Goal: Check status: Check status

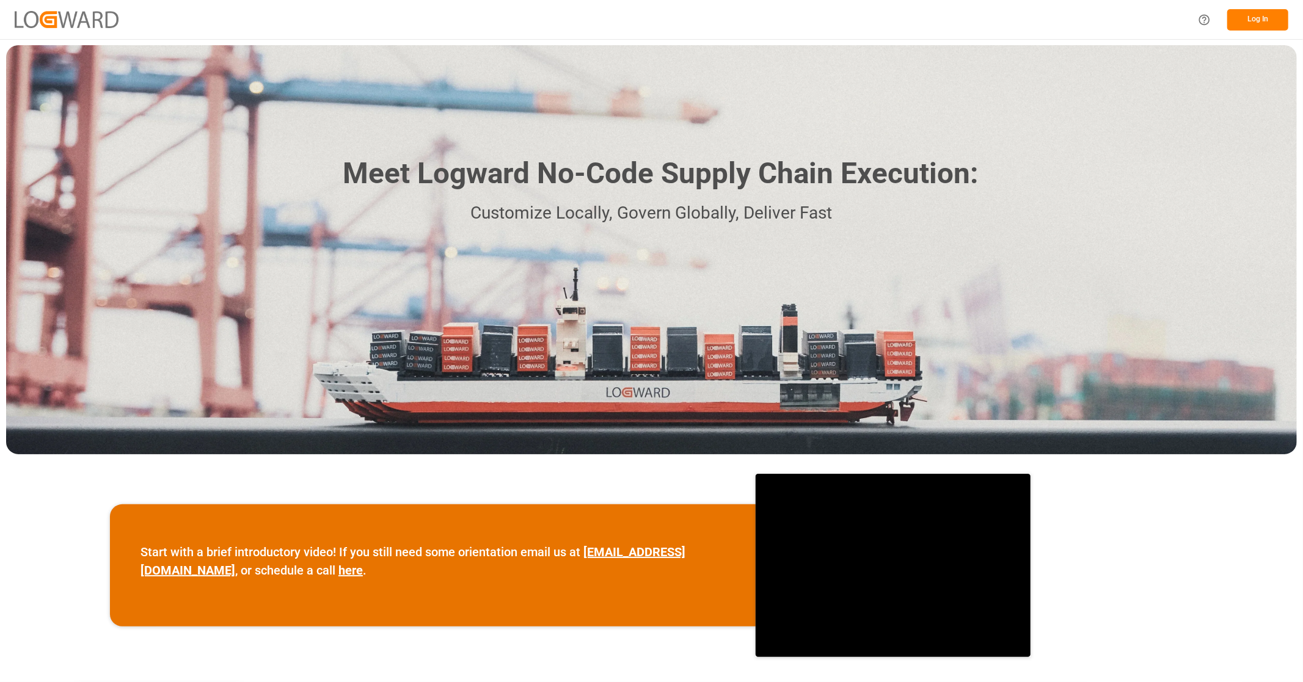
click at [1254, 16] on button "Log In" at bounding box center [1257, 19] width 61 height 21
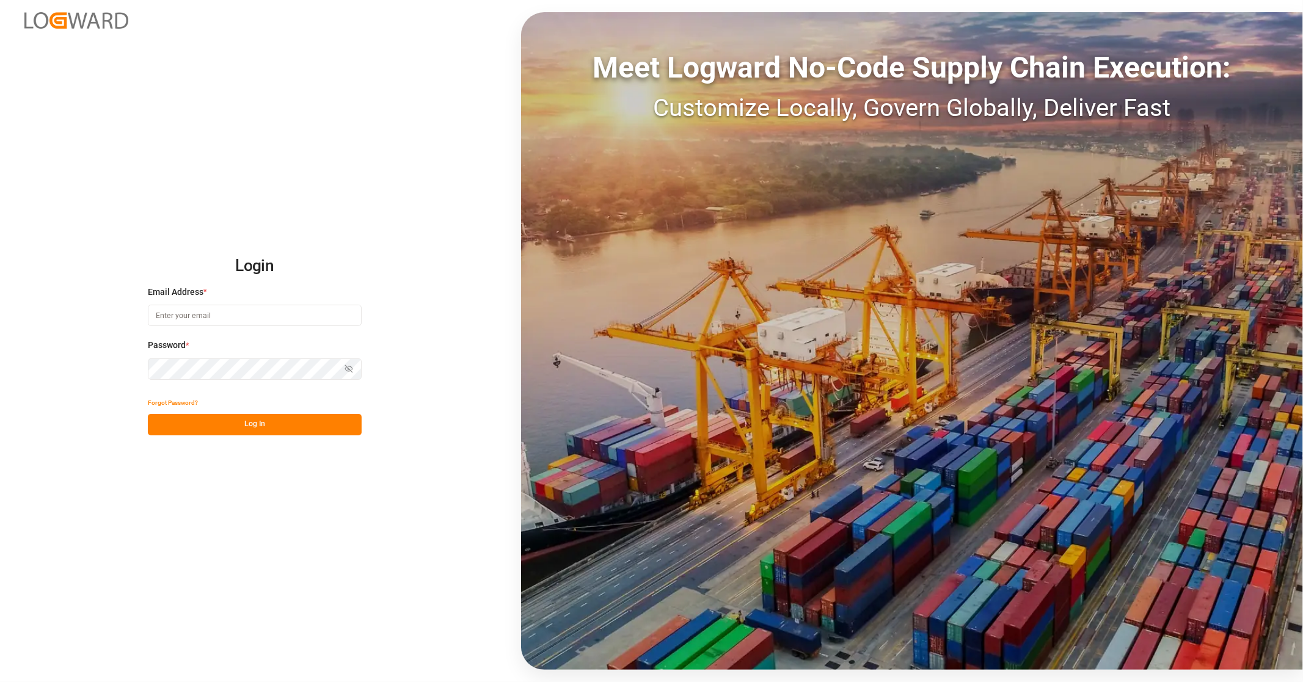
type input "[EMAIL_ADDRESS][PERSON_NAME][DOMAIN_NAME]"
click at [257, 423] on button "Log In" at bounding box center [255, 424] width 214 height 21
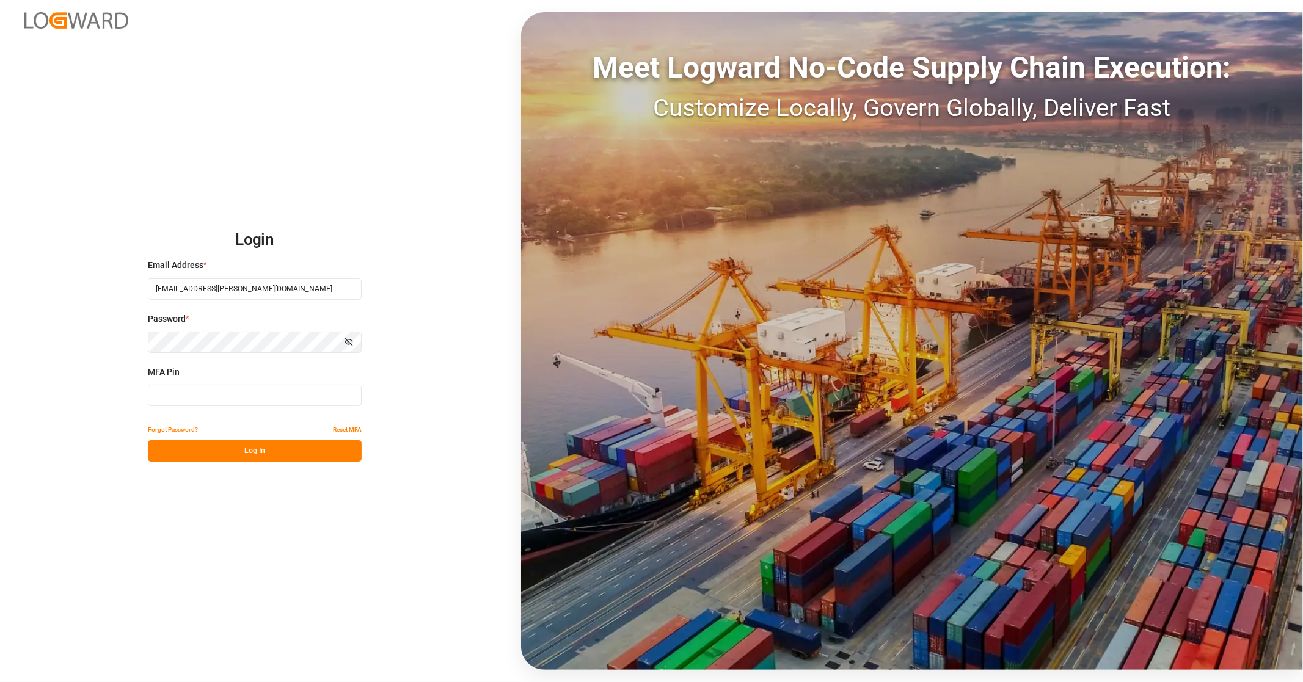
click at [209, 398] on input at bounding box center [255, 395] width 214 height 21
type input "743126"
click at [241, 447] on button "Log In" at bounding box center [255, 450] width 214 height 21
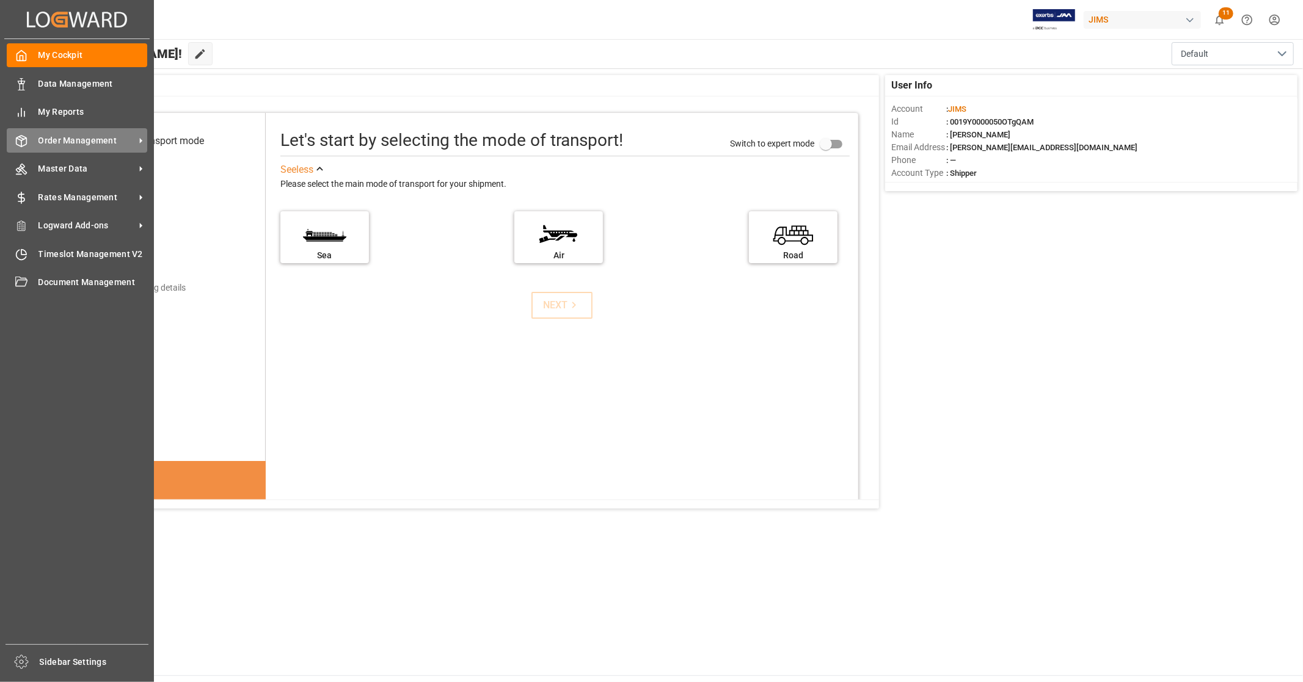
click at [75, 147] on div "Order Management Order Management" at bounding box center [77, 140] width 140 height 24
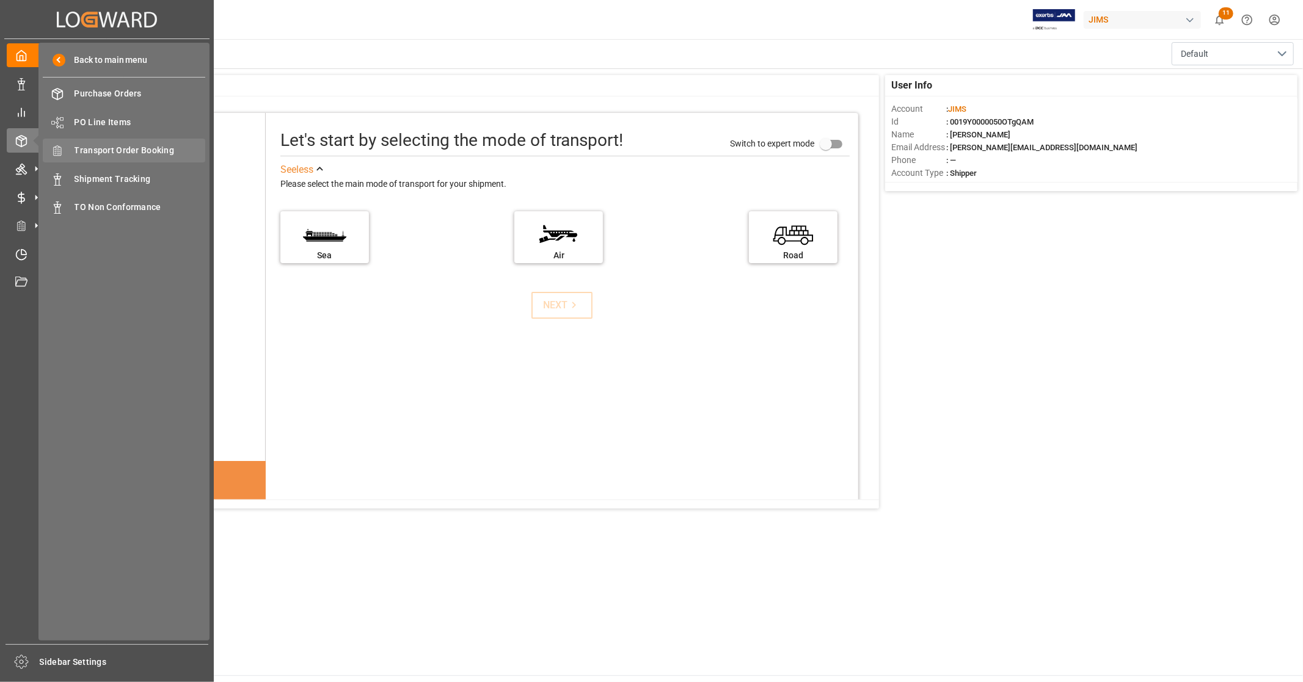
click at [149, 148] on span "Transport Order Booking" at bounding box center [140, 150] width 131 height 13
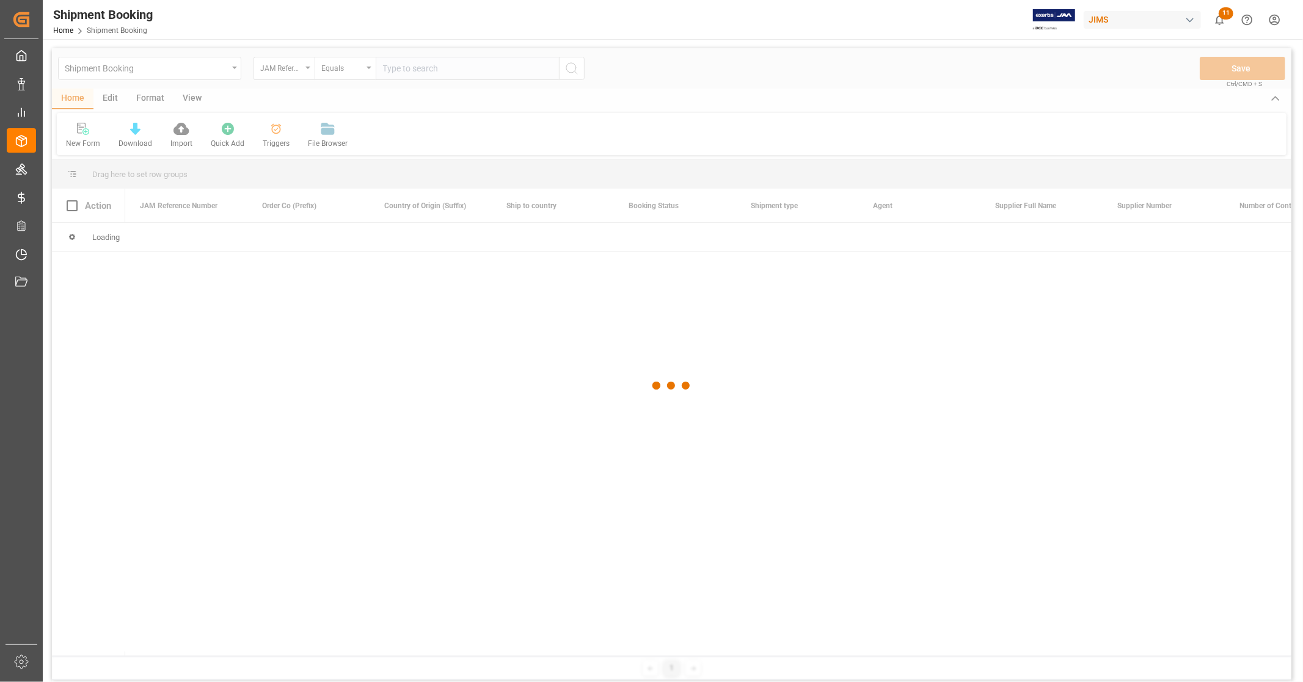
click at [441, 65] on div at bounding box center [671, 385] width 1239 height 675
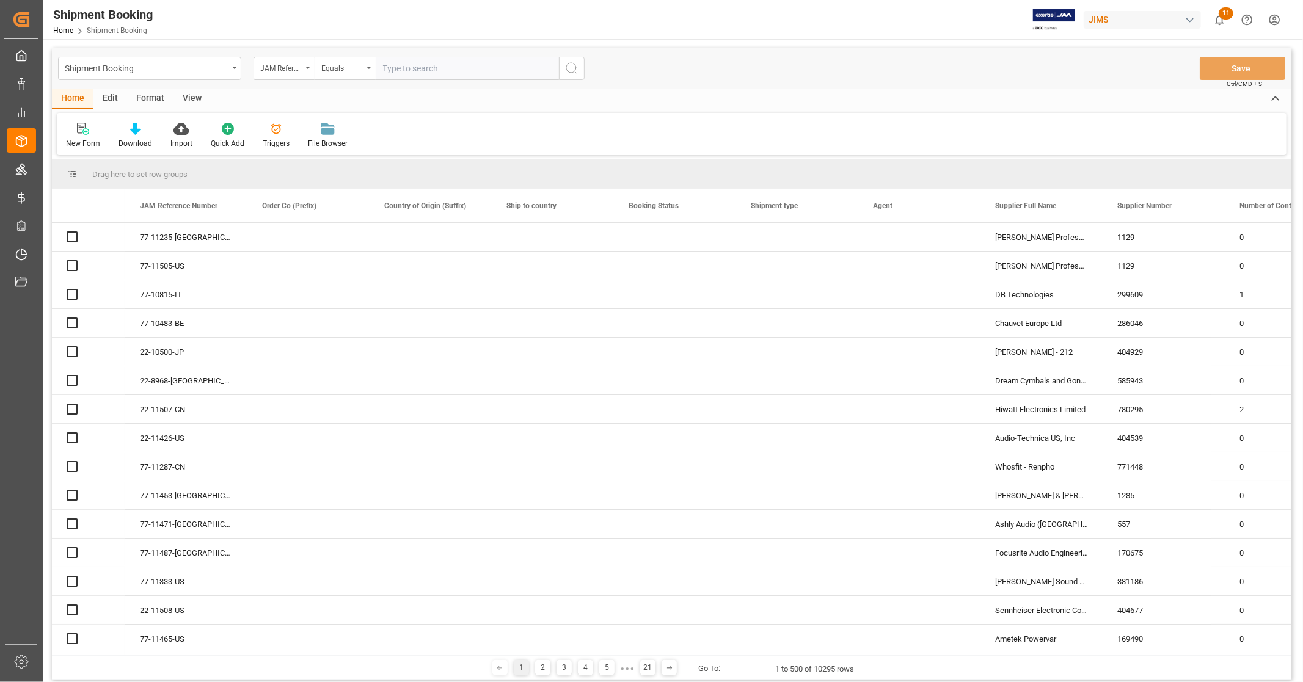
click at [430, 70] on input "text" at bounding box center [467, 68] width 183 height 23
paste input "22-11075-CN"
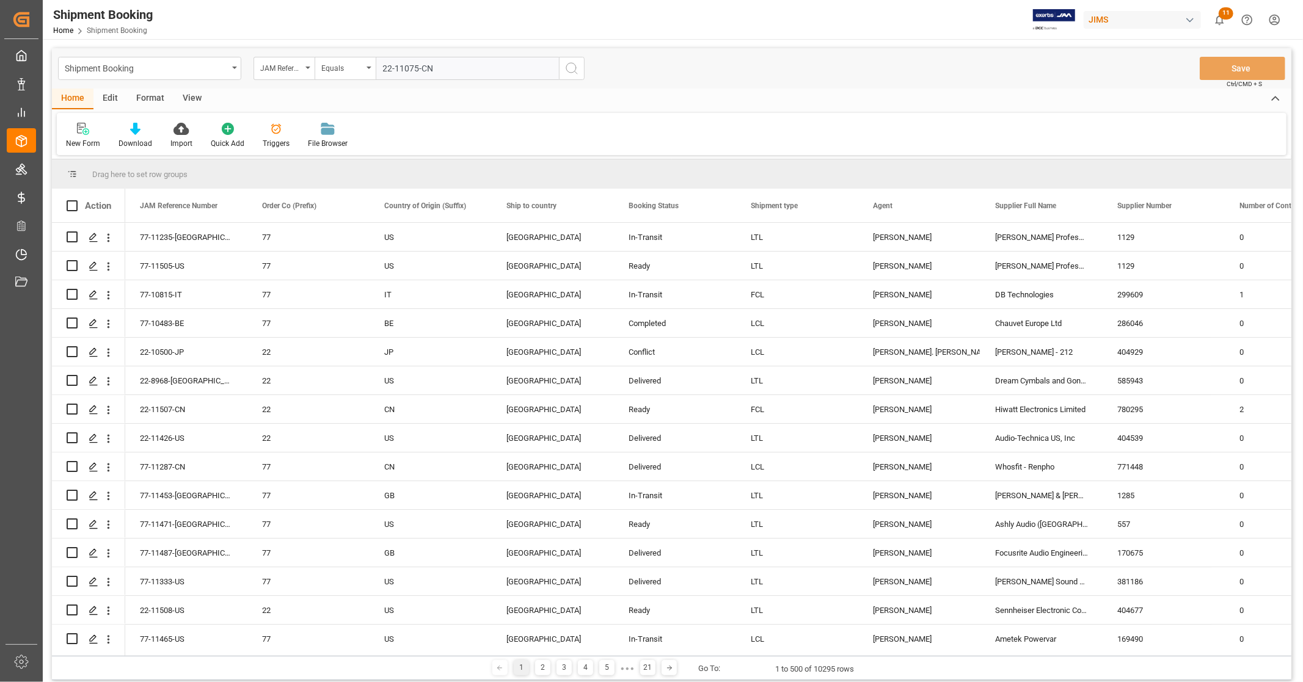
type input "22-11075-CN"
click at [572, 67] on icon "search button" at bounding box center [571, 68] width 15 height 15
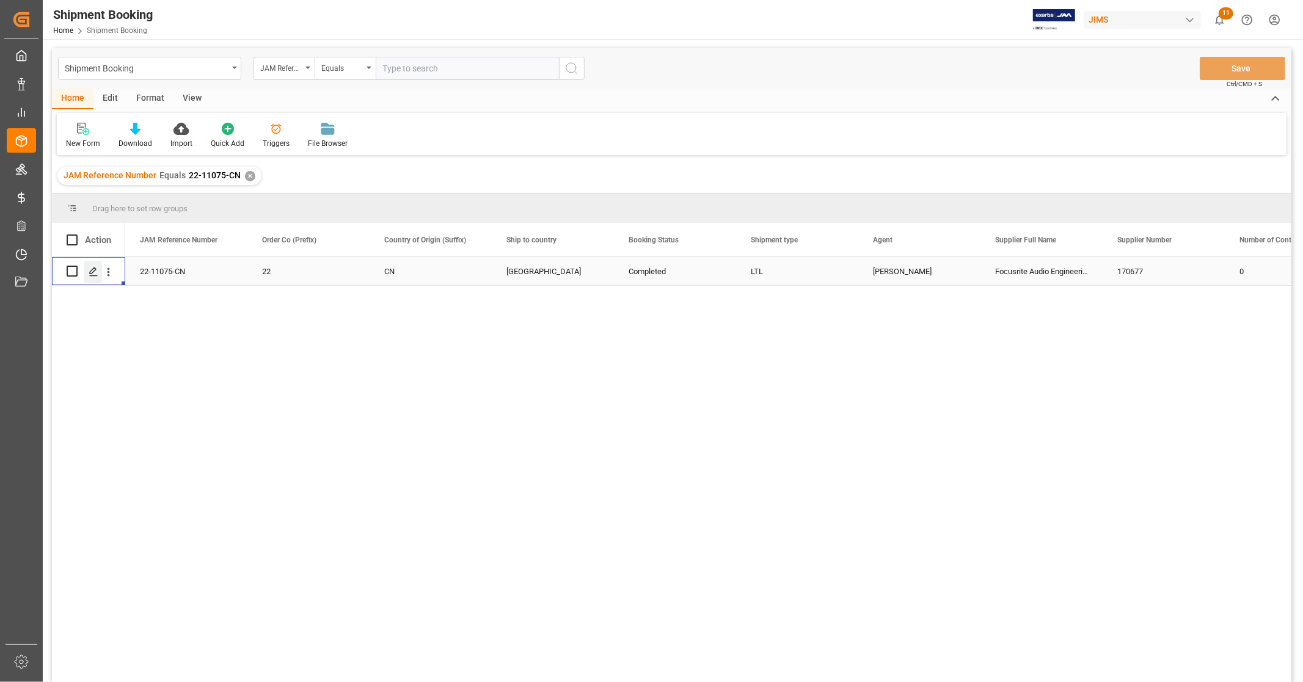
click at [96, 275] on icon "Press SPACE to select this row." at bounding box center [94, 272] width 10 height 10
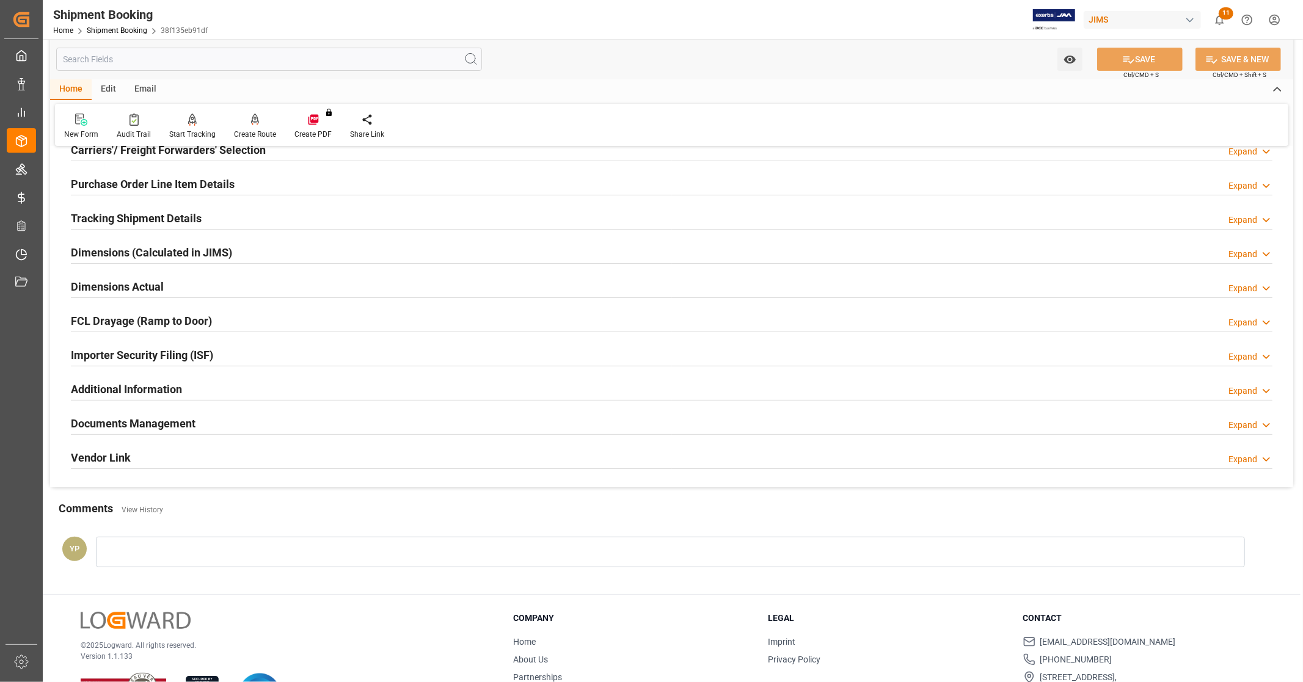
scroll to position [203, 0]
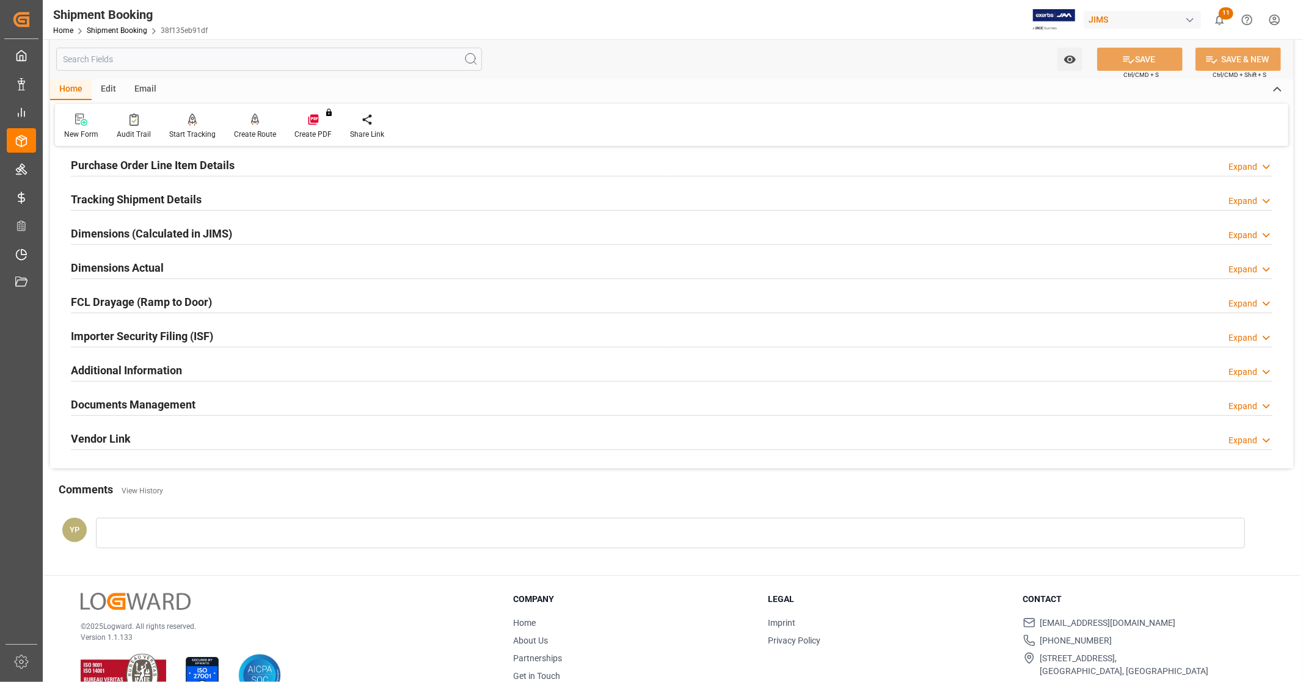
click at [190, 406] on h2 "Documents Management" at bounding box center [133, 404] width 125 height 16
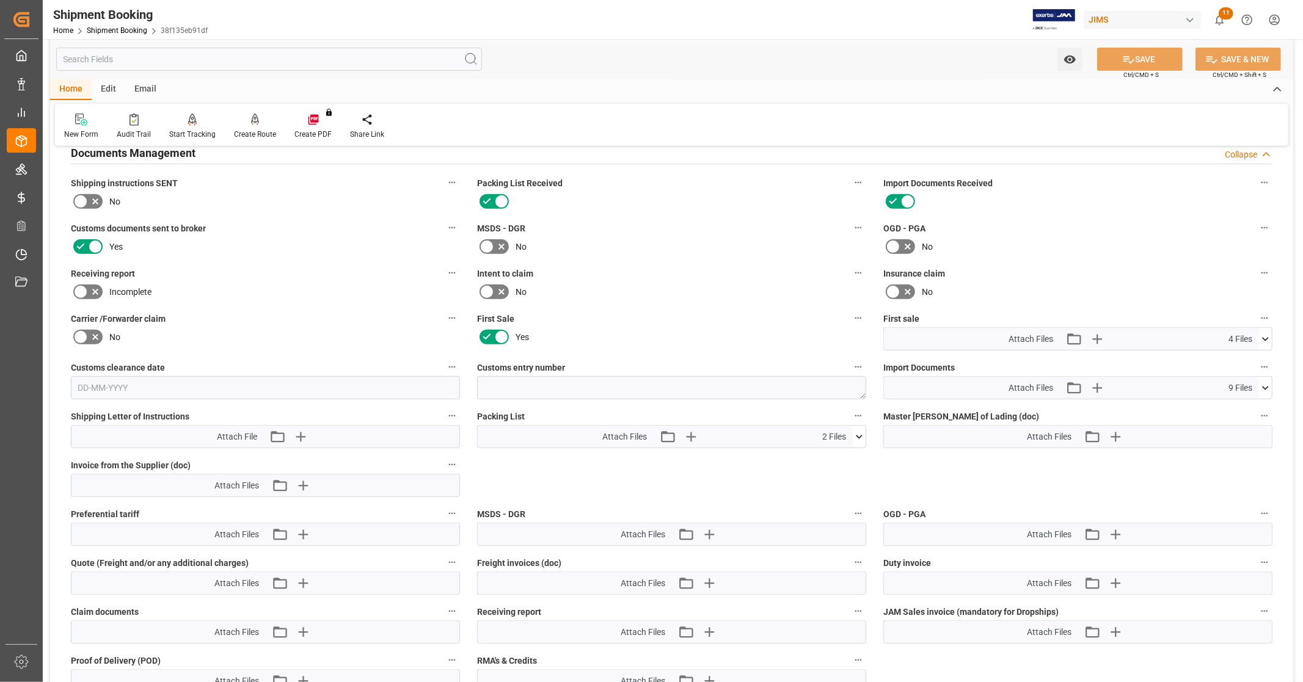
scroll to position [542, 0]
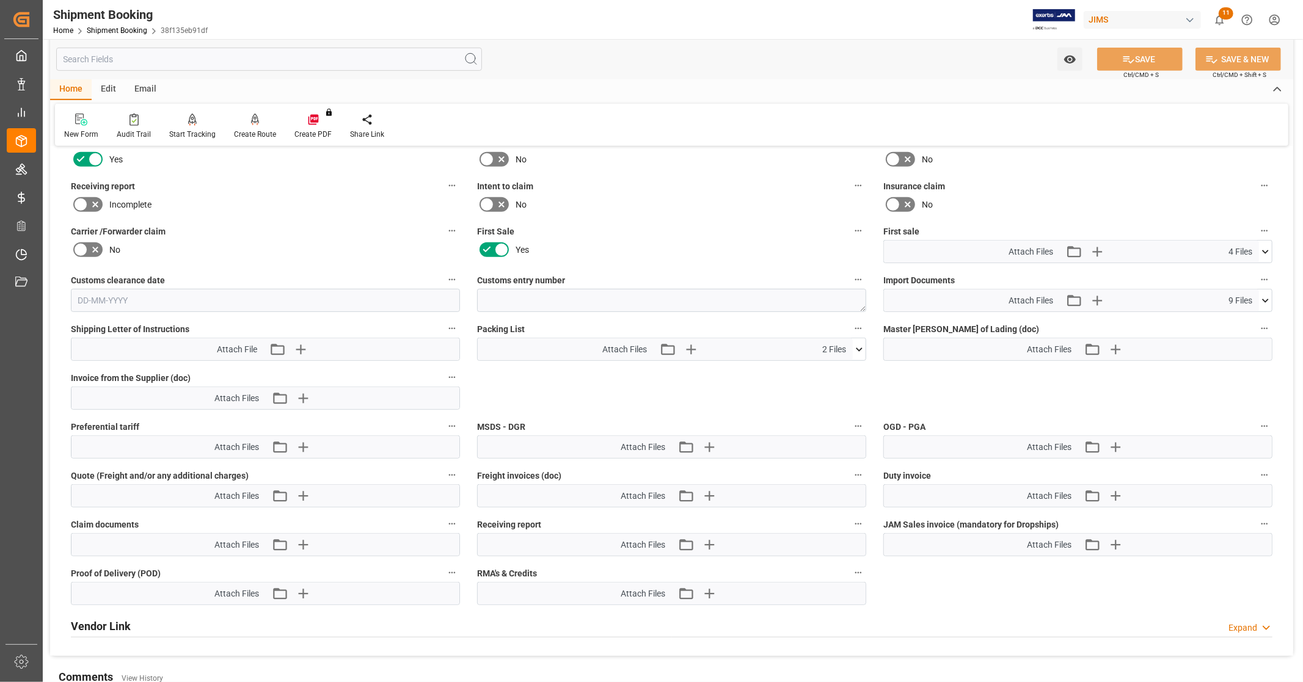
click at [1263, 252] on icon at bounding box center [1265, 251] width 13 height 13
click at [1231, 296] on icon at bounding box center [1233, 301] width 10 height 10
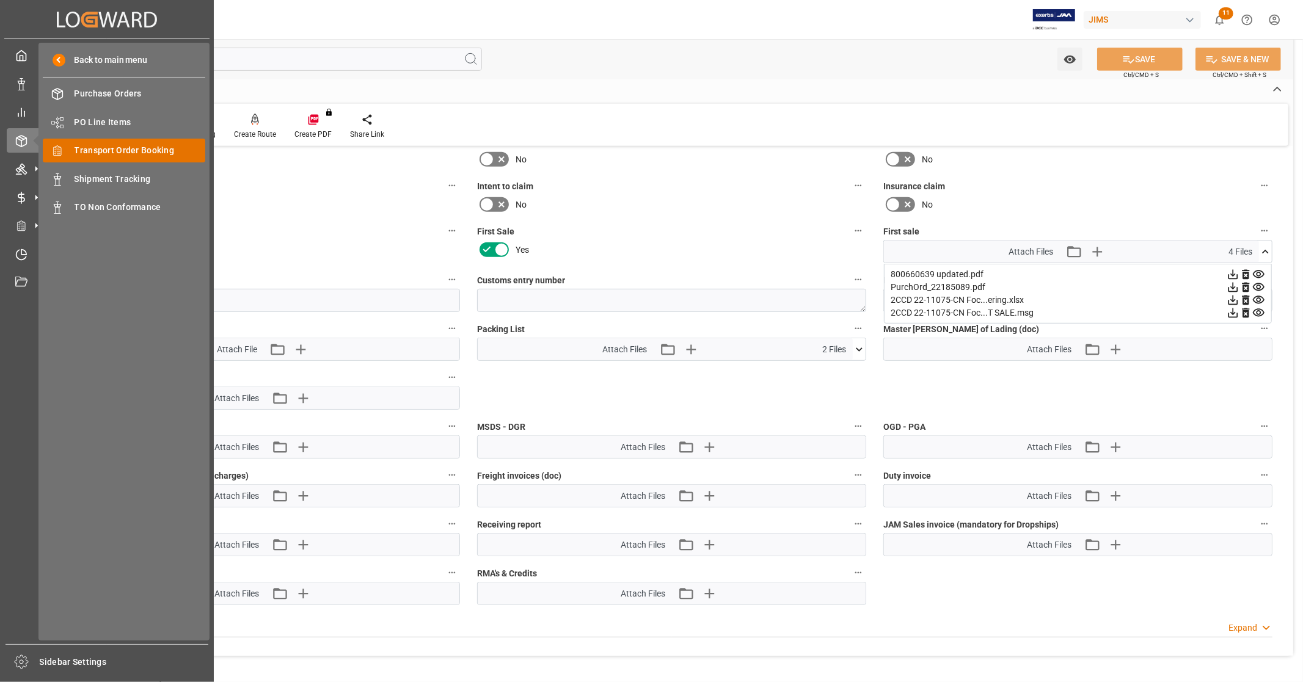
click at [147, 151] on span "Transport Order Booking" at bounding box center [140, 150] width 131 height 13
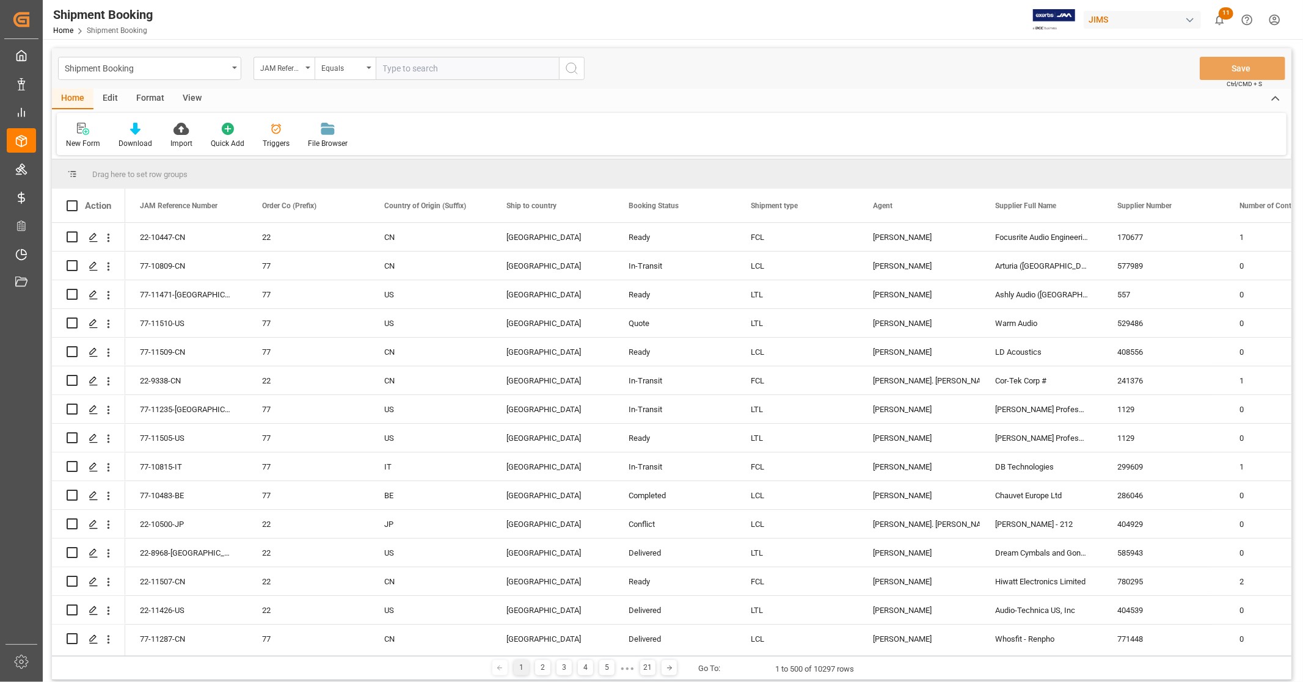
click at [431, 67] on input "text" at bounding box center [467, 68] width 183 height 23
type input "22-9289-CN"
click at [571, 68] on icon "search button" at bounding box center [571, 68] width 15 height 15
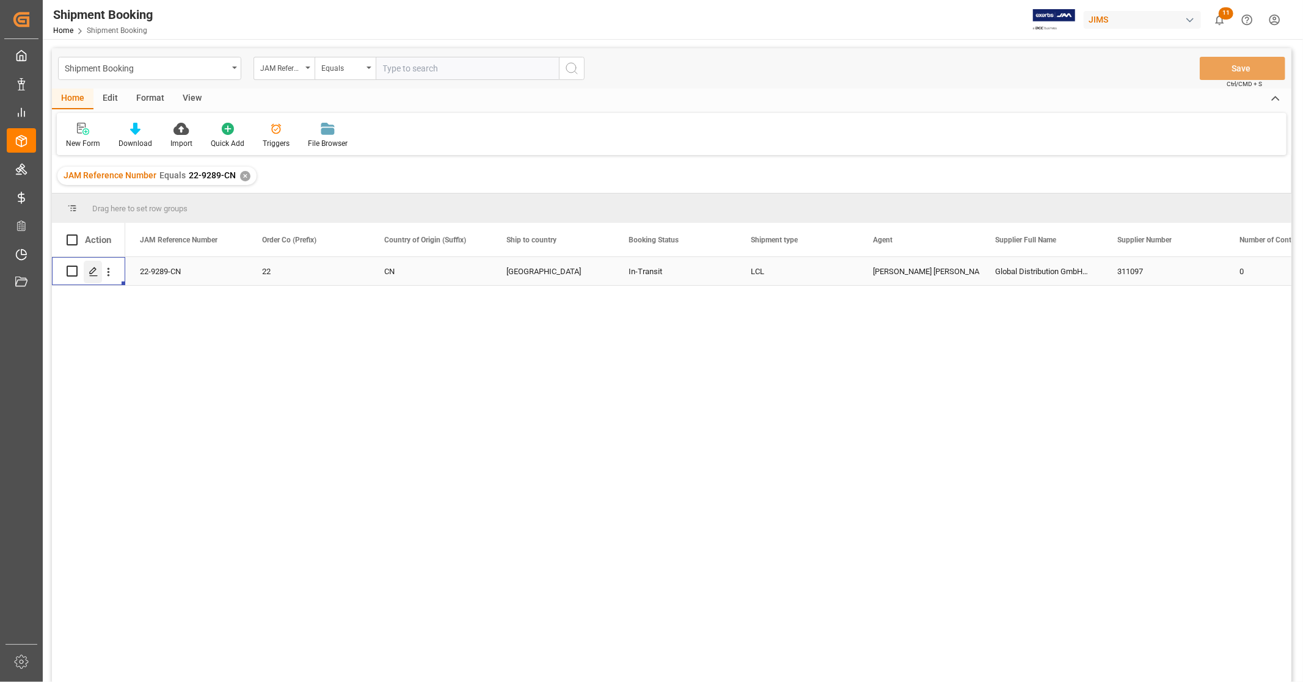
click at [92, 274] on icon "Press SPACE to select this row." at bounding box center [94, 272] width 10 height 10
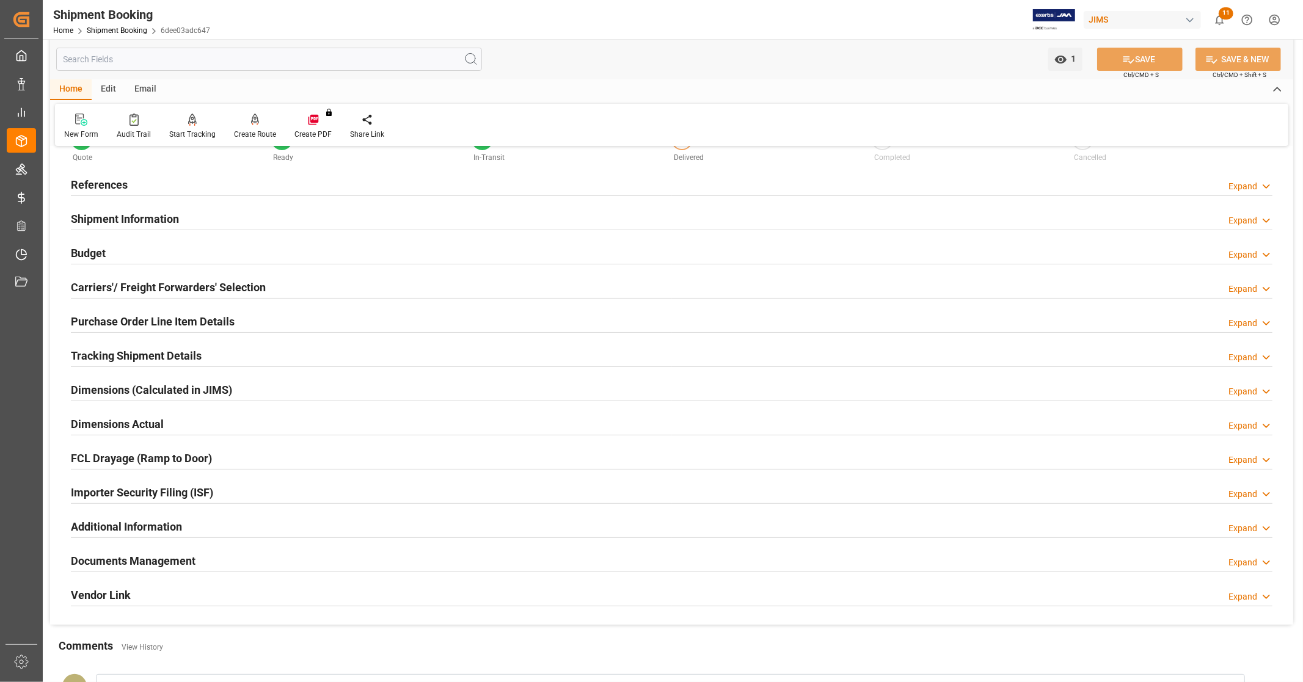
scroll to position [68, 0]
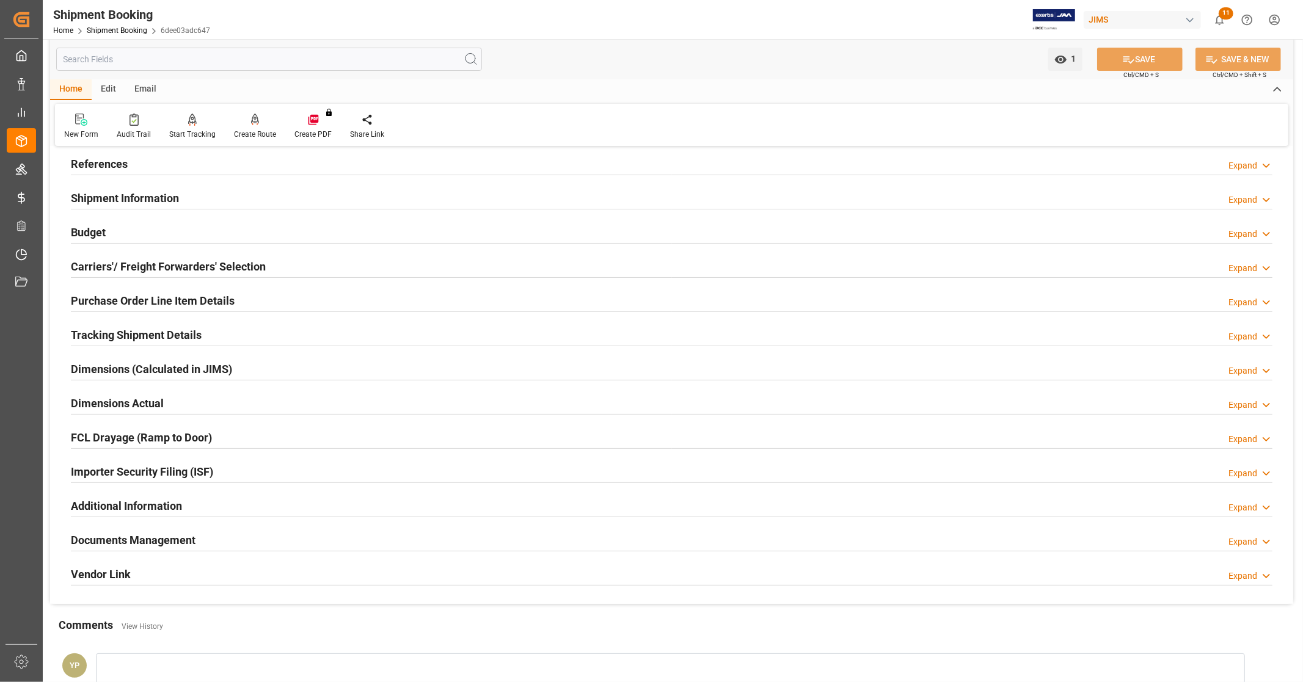
click at [200, 540] on div "Documents Management Expand" at bounding box center [671, 539] width 1201 height 23
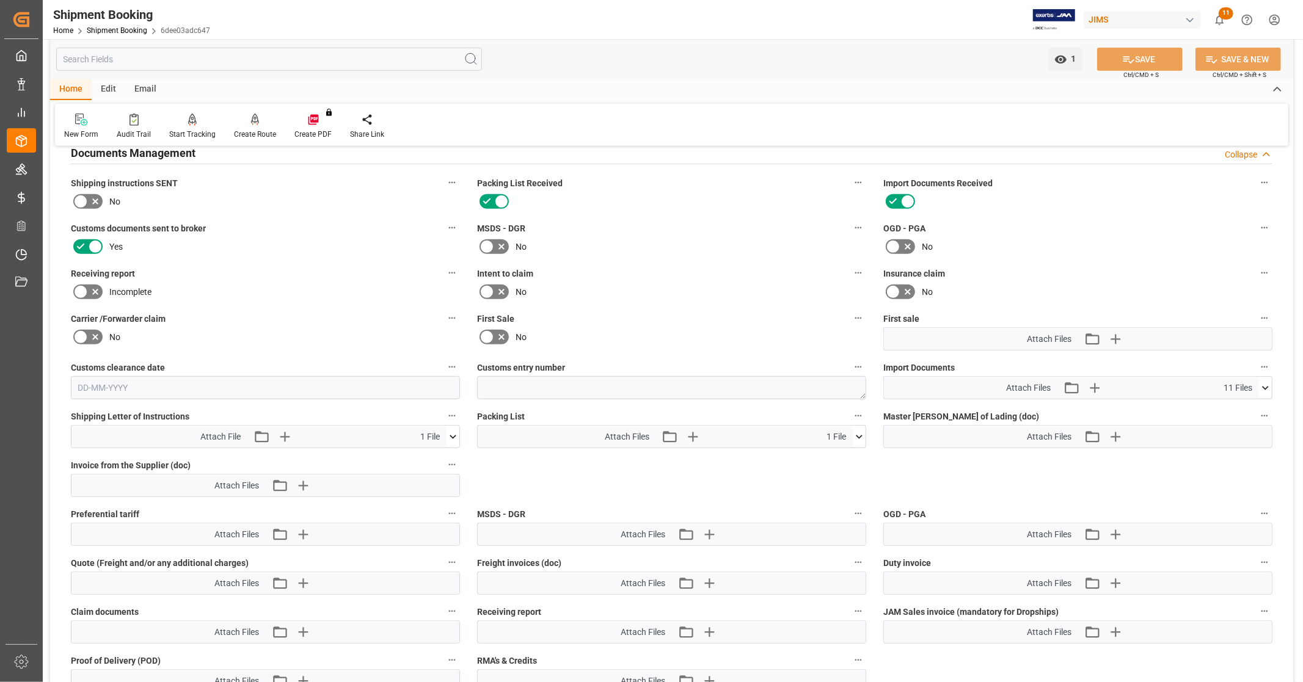
scroll to position [474, 0]
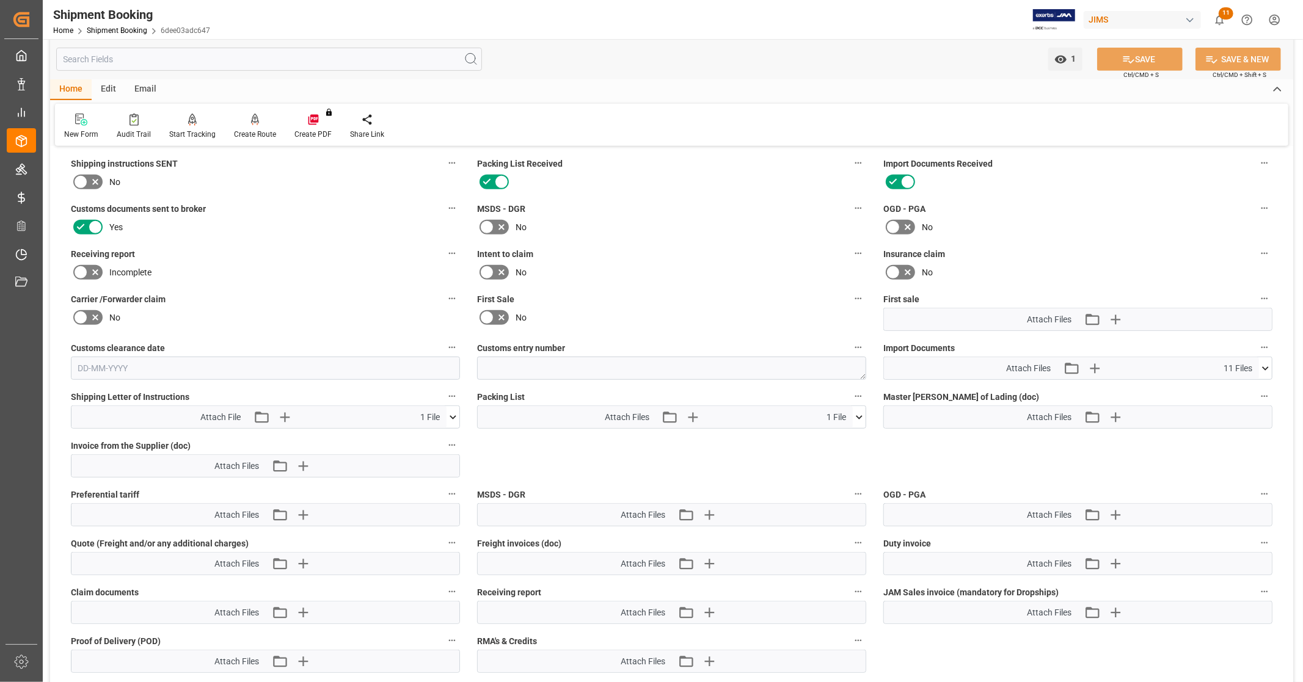
click at [1269, 366] on icon at bounding box center [1265, 368] width 13 height 13
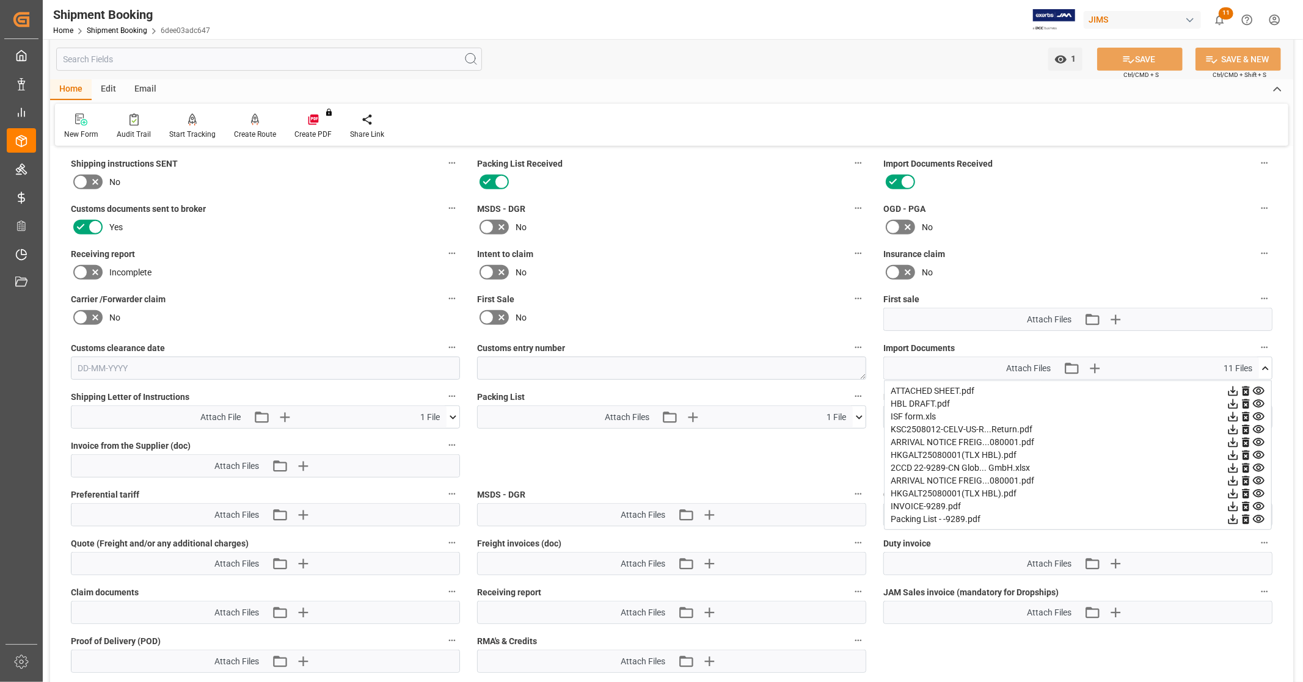
click at [1229, 503] on icon at bounding box center [1232, 506] width 13 height 13
click at [1230, 489] on icon at bounding box center [1232, 493] width 13 height 13
click at [1232, 465] on icon at bounding box center [1233, 469] width 10 height 10
click at [1231, 452] on icon at bounding box center [1233, 456] width 10 height 10
